Goal: Navigation & Orientation: Find specific page/section

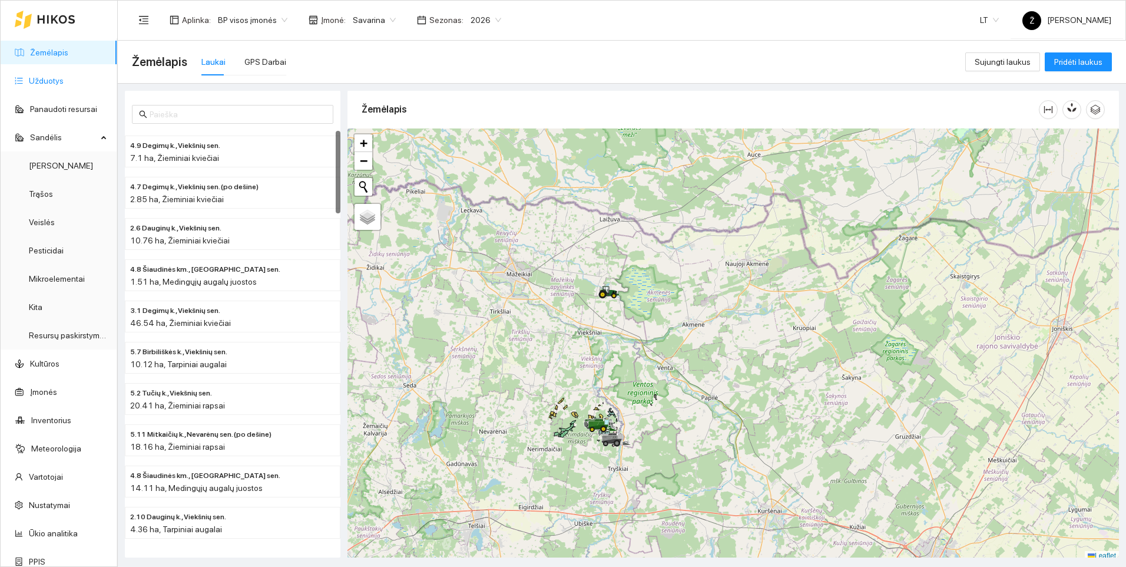
click at [54, 81] on link "Užduotys" at bounding box center [46, 80] width 35 height 9
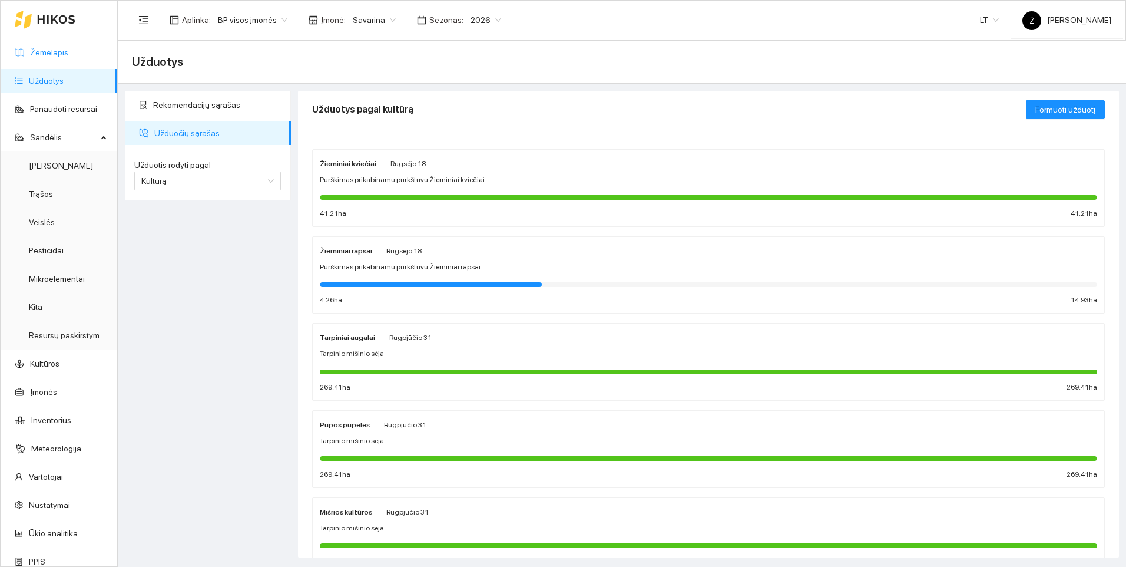
click at [42, 49] on link "Žemėlapis" at bounding box center [49, 52] width 38 height 9
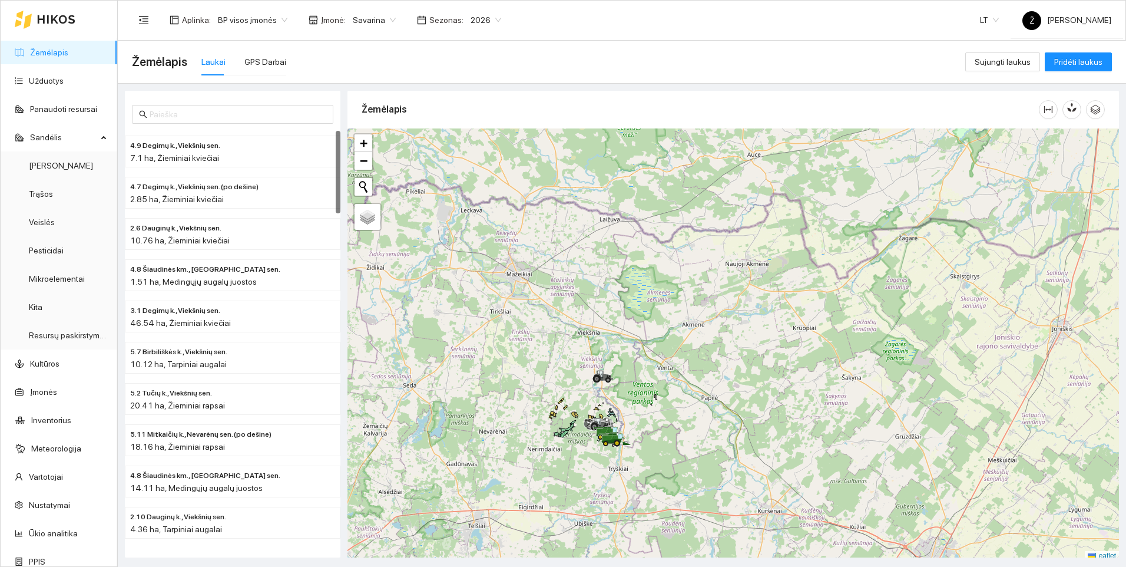
scroll to position [4, 0]
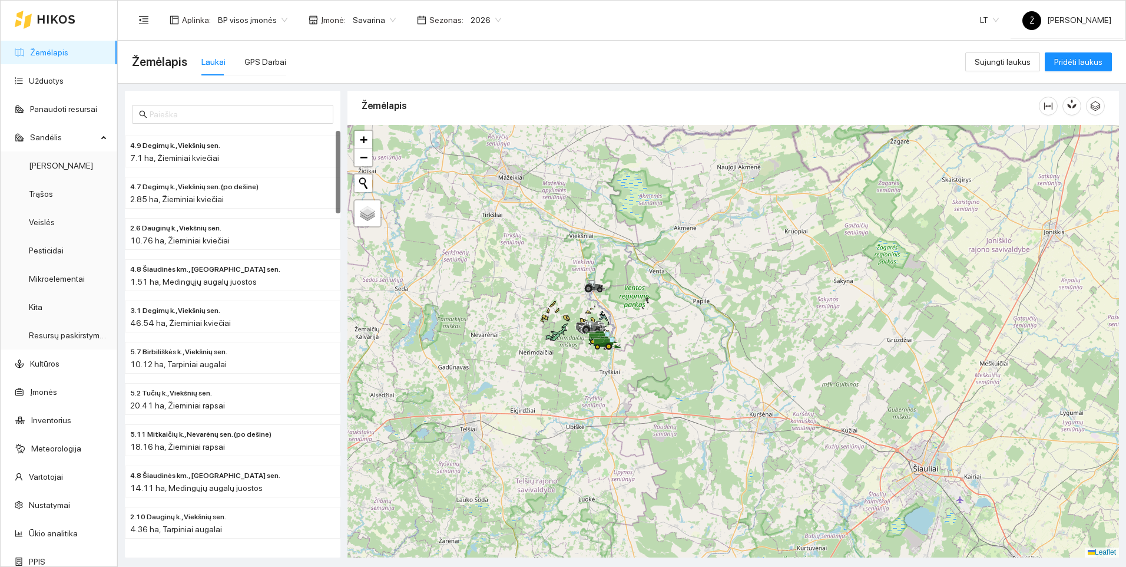
drag, startPoint x: 630, startPoint y: 408, endPoint x: 620, endPoint y: 297, distance: 111.7
click at [620, 297] on div at bounding box center [734, 341] width 772 height 432
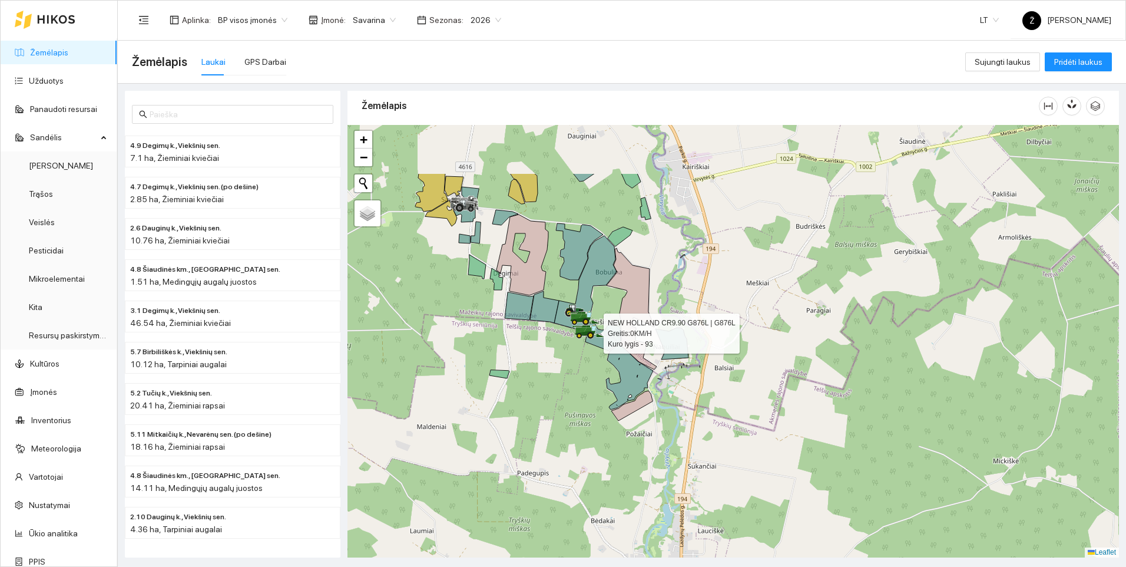
drag, startPoint x: 518, startPoint y: 268, endPoint x: 555, endPoint y: 363, distance: 102.4
click at [555, 363] on div at bounding box center [734, 341] width 772 height 432
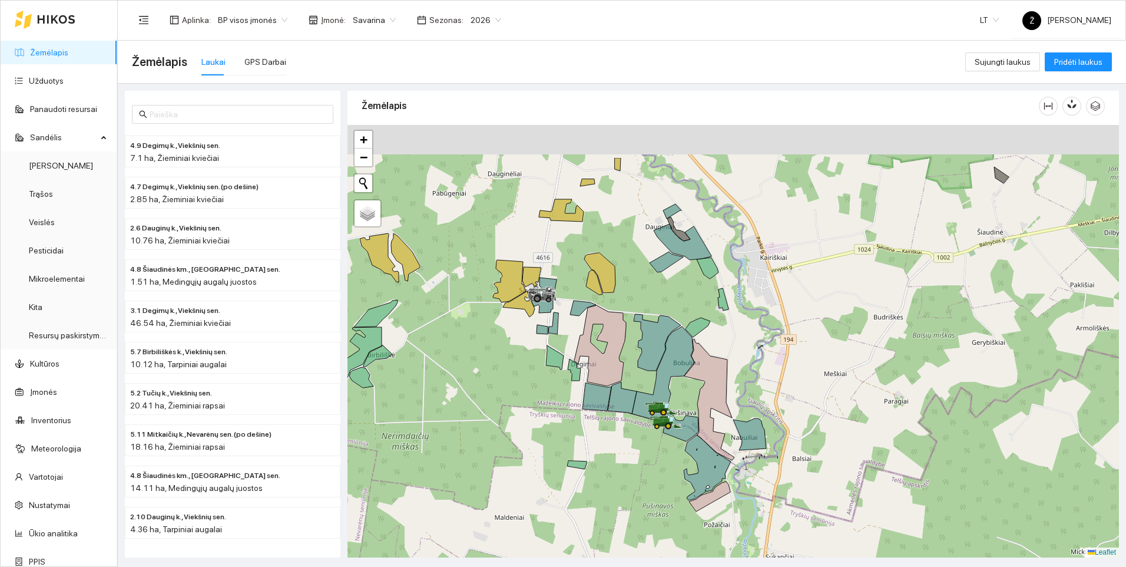
drag, startPoint x: 531, startPoint y: 250, endPoint x: 600, endPoint y: 348, distance: 119.3
click at [600, 348] on div at bounding box center [734, 341] width 772 height 432
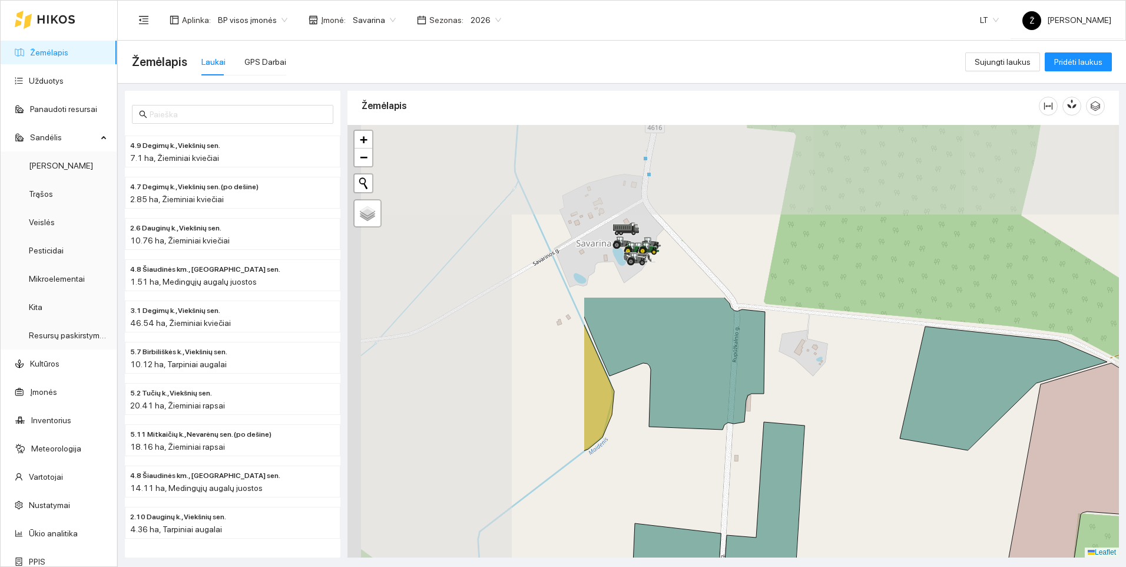
drag, startPoint x: 464, startPoint y: 276, endPoint x: 778, endPoint y: 491, distance: 380.9
click at [778, 491] on icon at bounding box center [763, 509] width 81 height 174
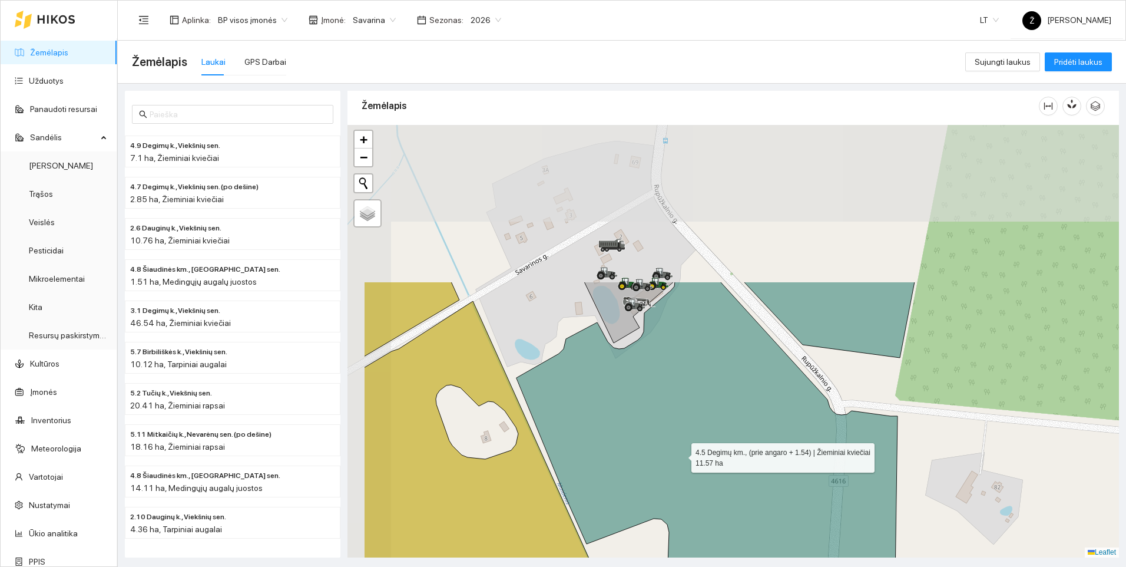
drag, startPoint x: 585, startPoint y: 249, endPoint x: 691, endPoint y: 481, distance: 255.2
click at [691, 484] on icon at bounding box center [707, 466] width 381 height 369
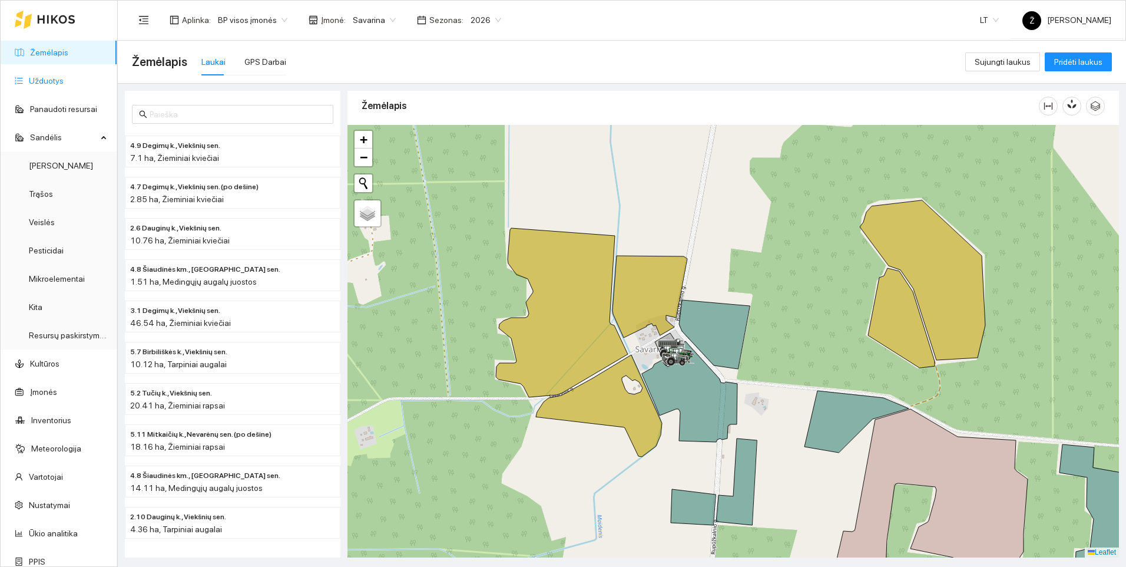
click at [55, 82] on link "Užduotys" at bounding box center [46, 80] width 35 height 9
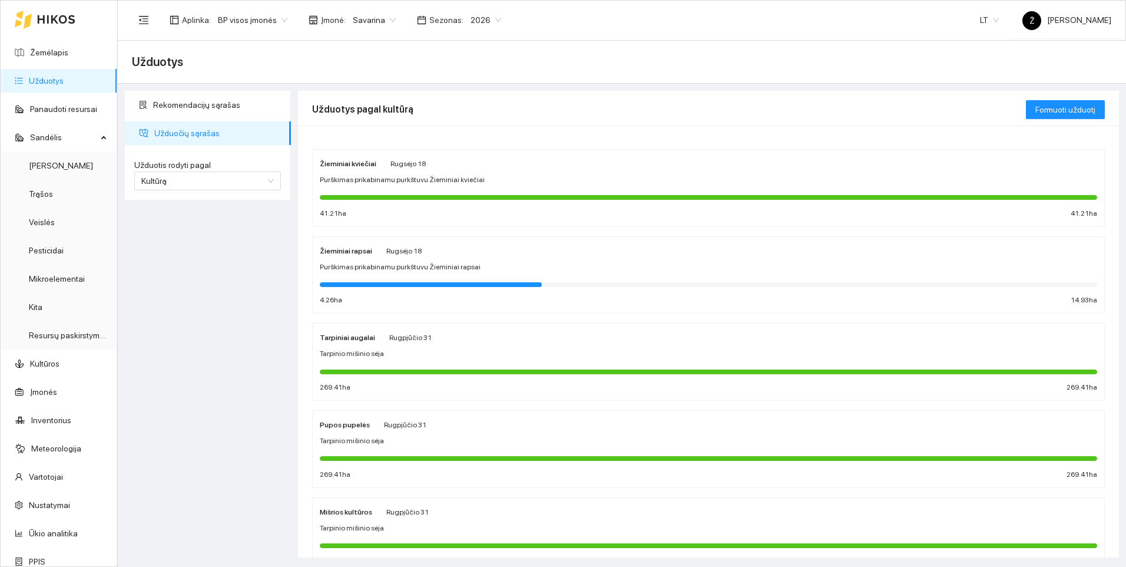
click at [203, 290] on div "Rekomendacijų sąrašas Užduočių sąrašas Užduotis rodyti pagal Kultūrą Užduotis r…" at bounding box center [207, 324] width 173 height 467
